Goal: Complete application form

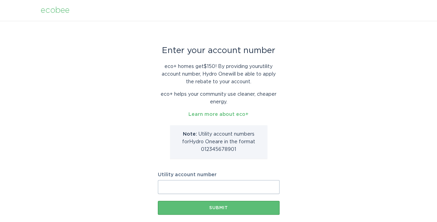
click at [225, 183] on input "Utility account number" at bounding box center [219, 187] width 122 height 14
paste input "200231004659"
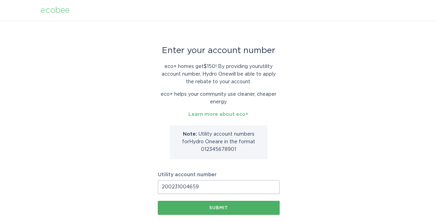
type input "200231004659"
click at [220, 208] on div "Submit" at bounding box center [218, 208] width 115 height 4
